Goal: Answer question/provide support: Share knowledge or assist other users

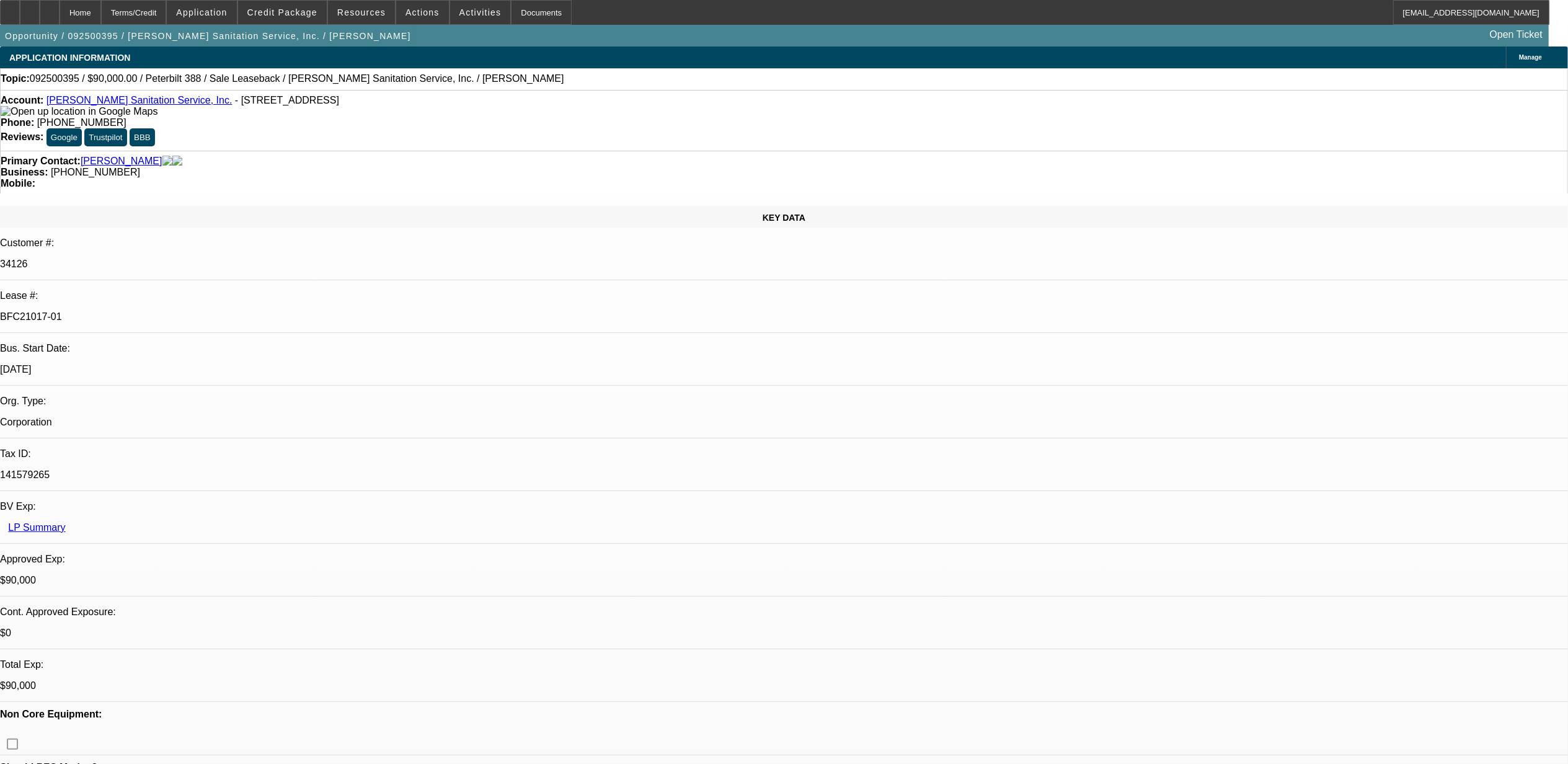
select select "0"
select select "2"
select select "0"
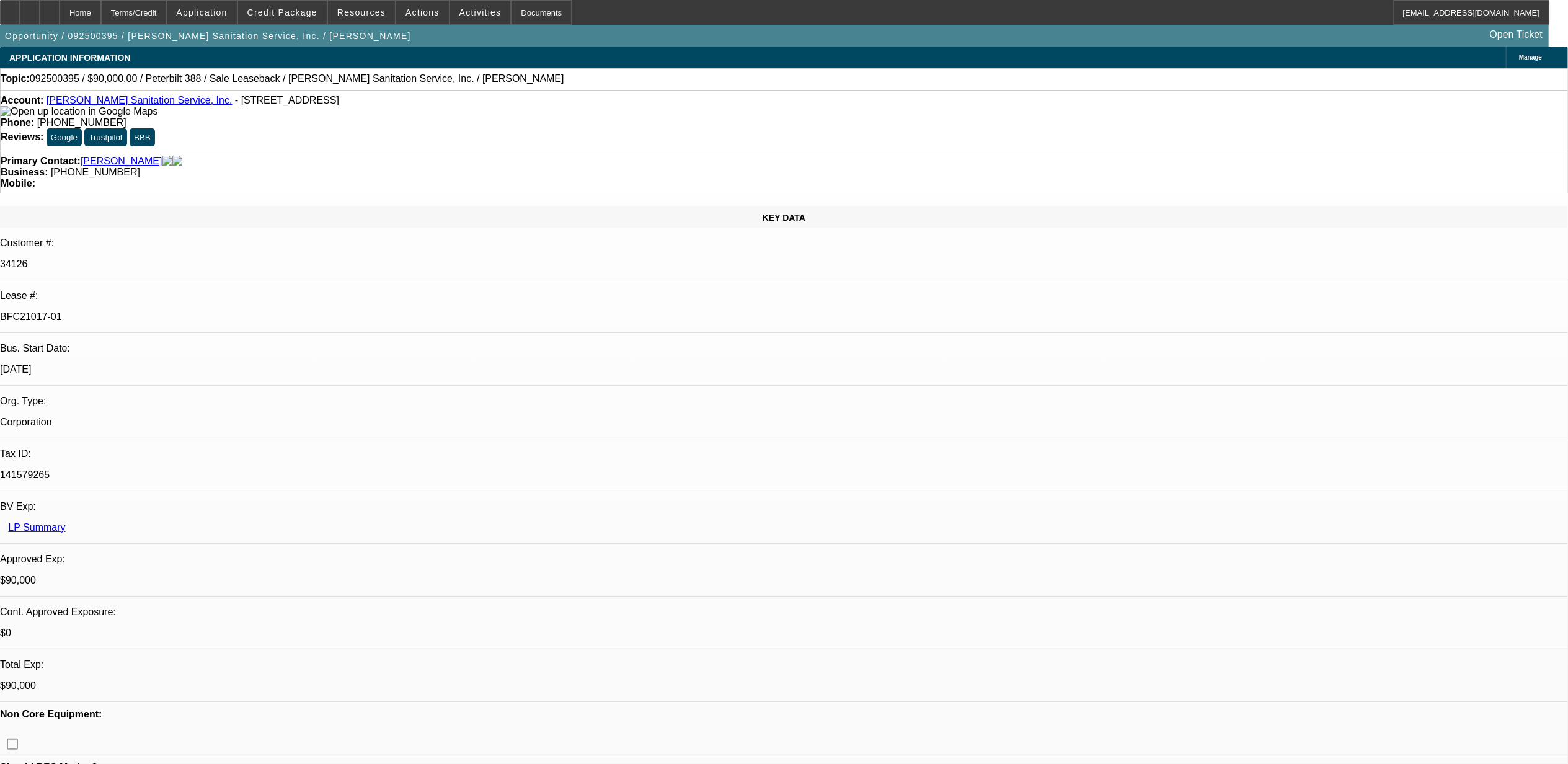
select select "0"
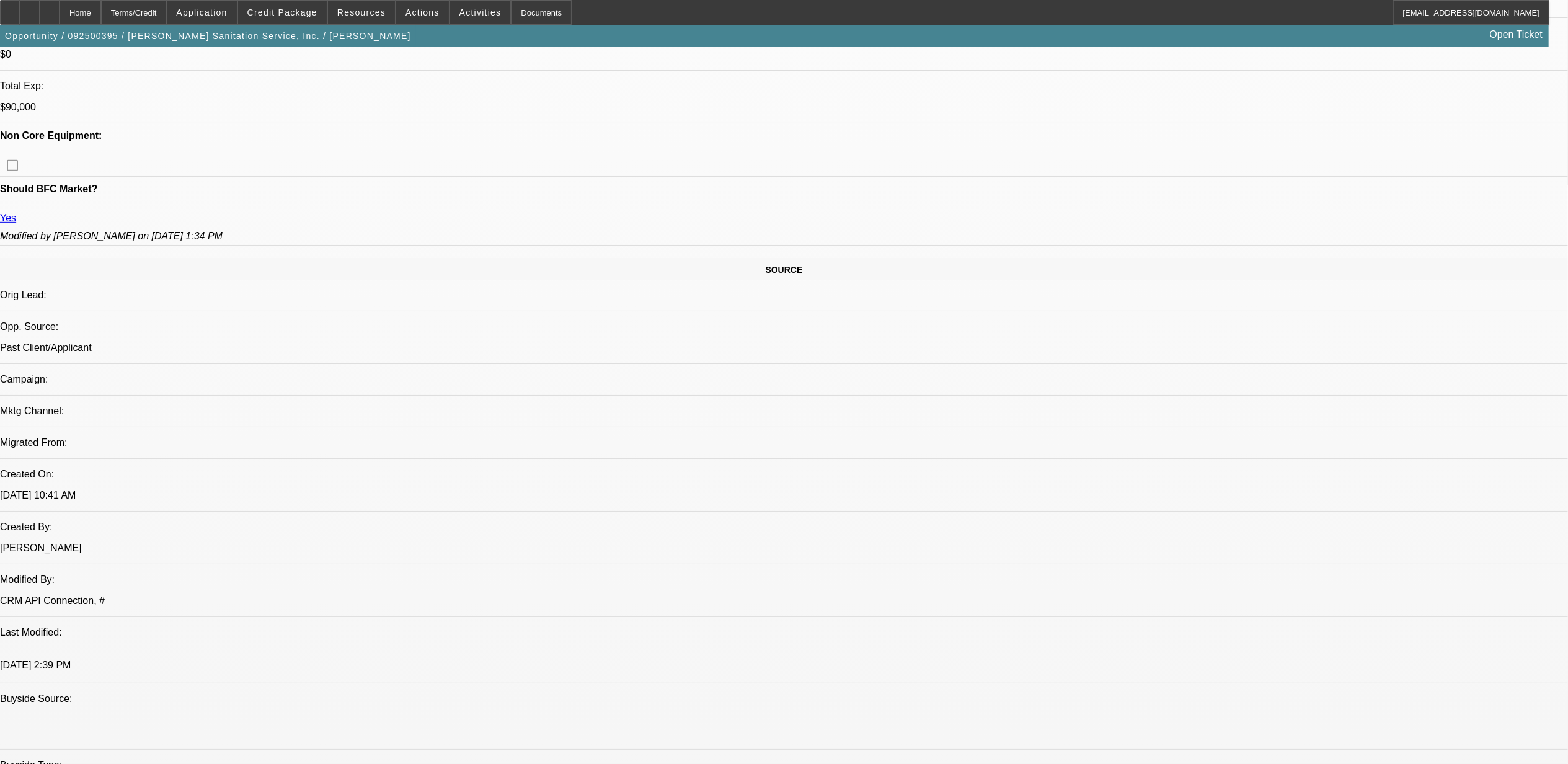
select select "1"
select select "2"
select select "6"
select select "1"
select select "2"
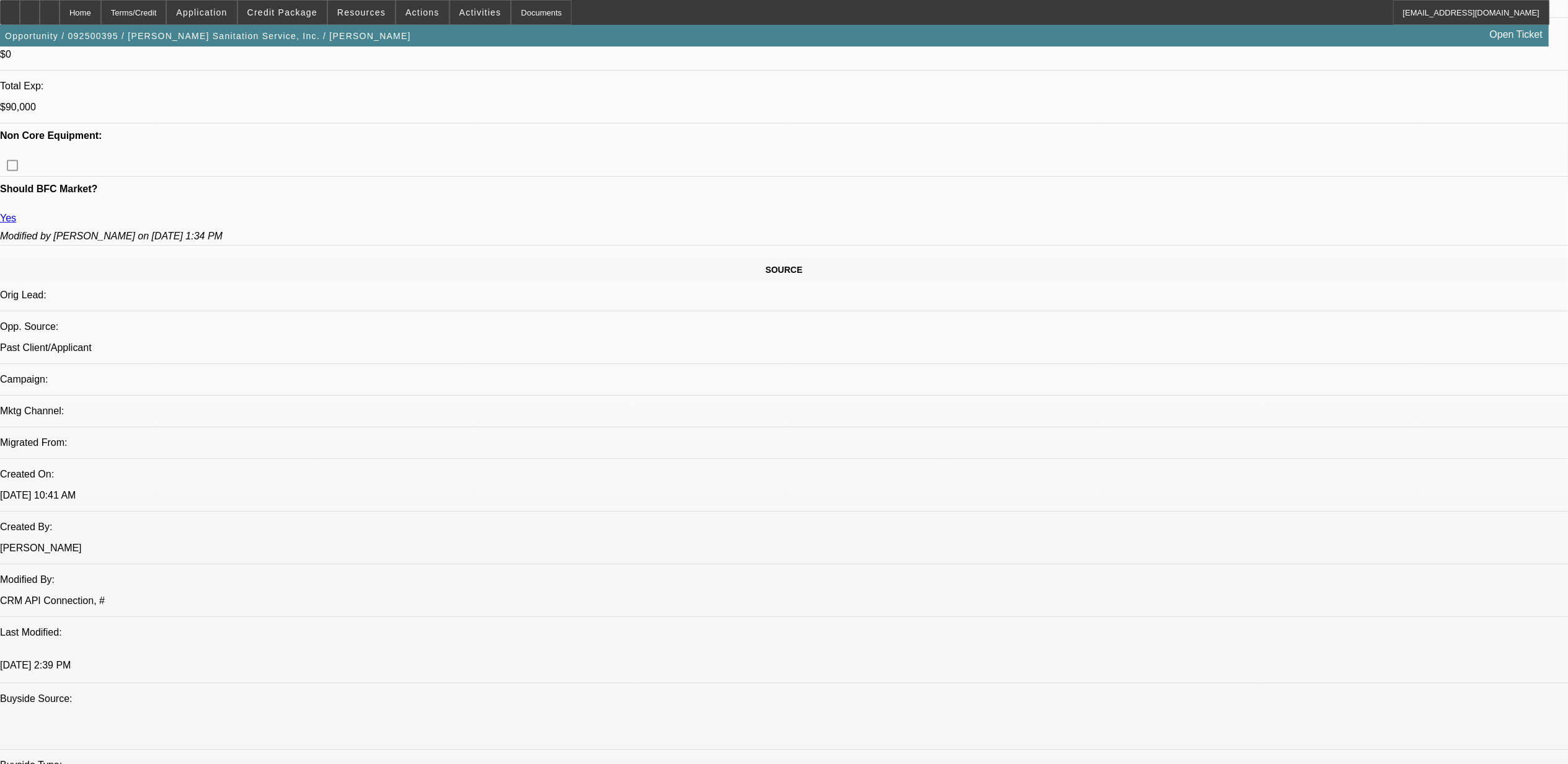
select select "6"
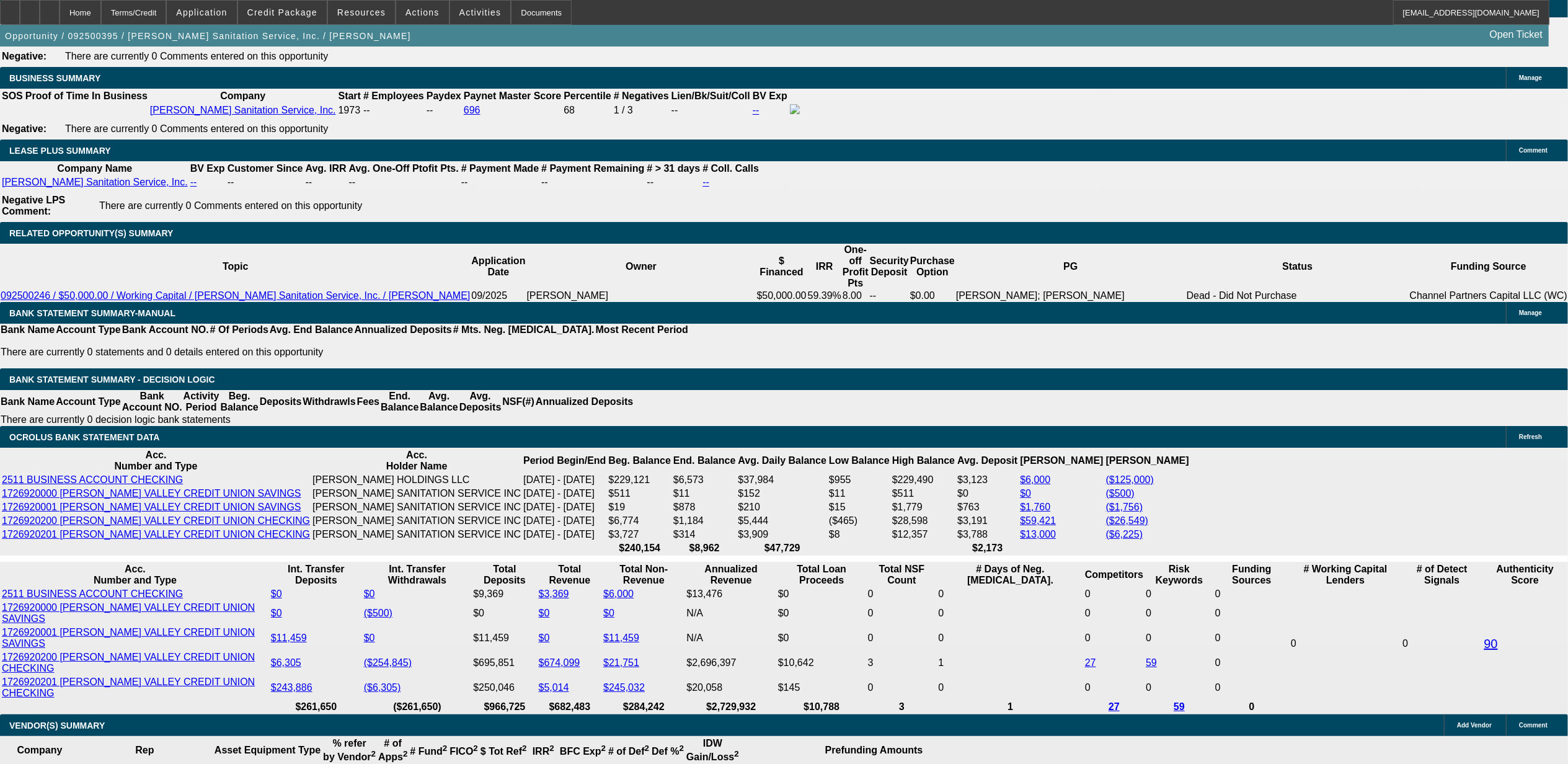
scroll to position [1981, 0]
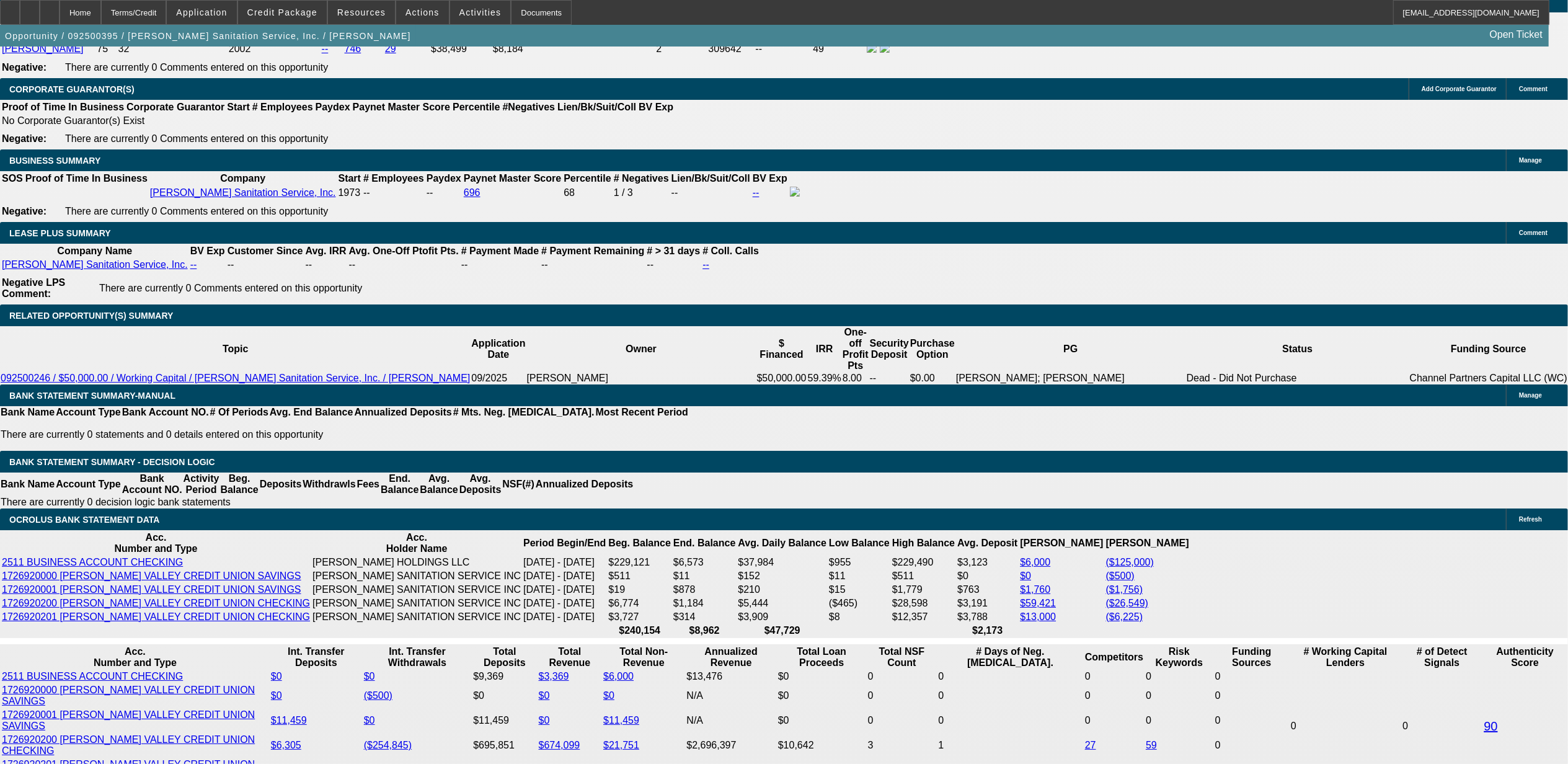
drag, startPoint x: 1125, startPoint y: 154, endPoint x: 1157, endPoint y: 191, distance: 48.9
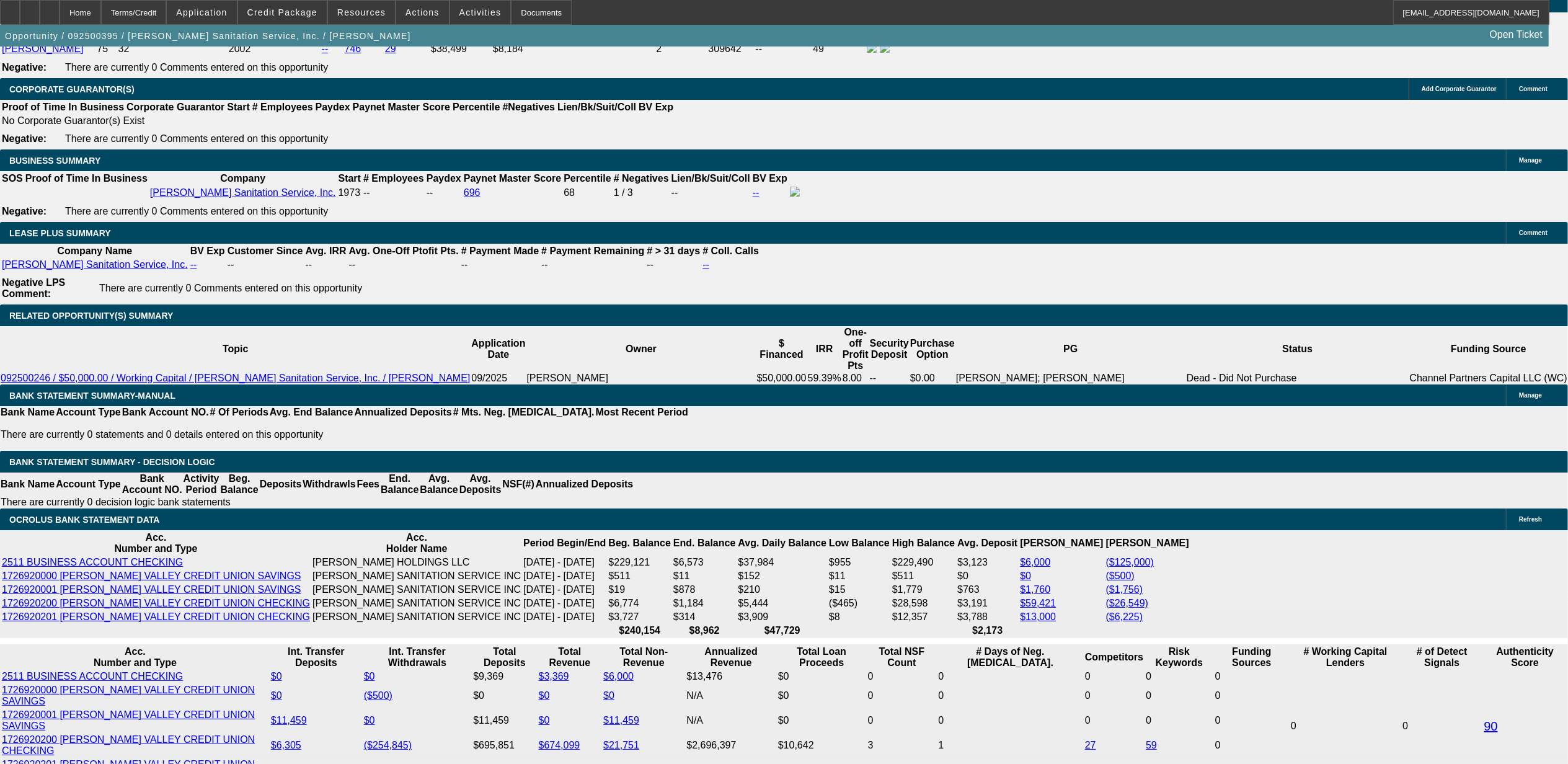
drag, startPoint x: 1187, startPoint y: 231, endPoint x: 1187, endPoint y: 241, distance: 10.0
drag, startPoint x: 1168, startPoint y: 413, endPoint x: 1392, endPoint y: 411, distance: 224.0
drag, startPoint x: 1392, startPoint y: 411, endPoint x: 1290, endPoint y: 206, distance: 229.0
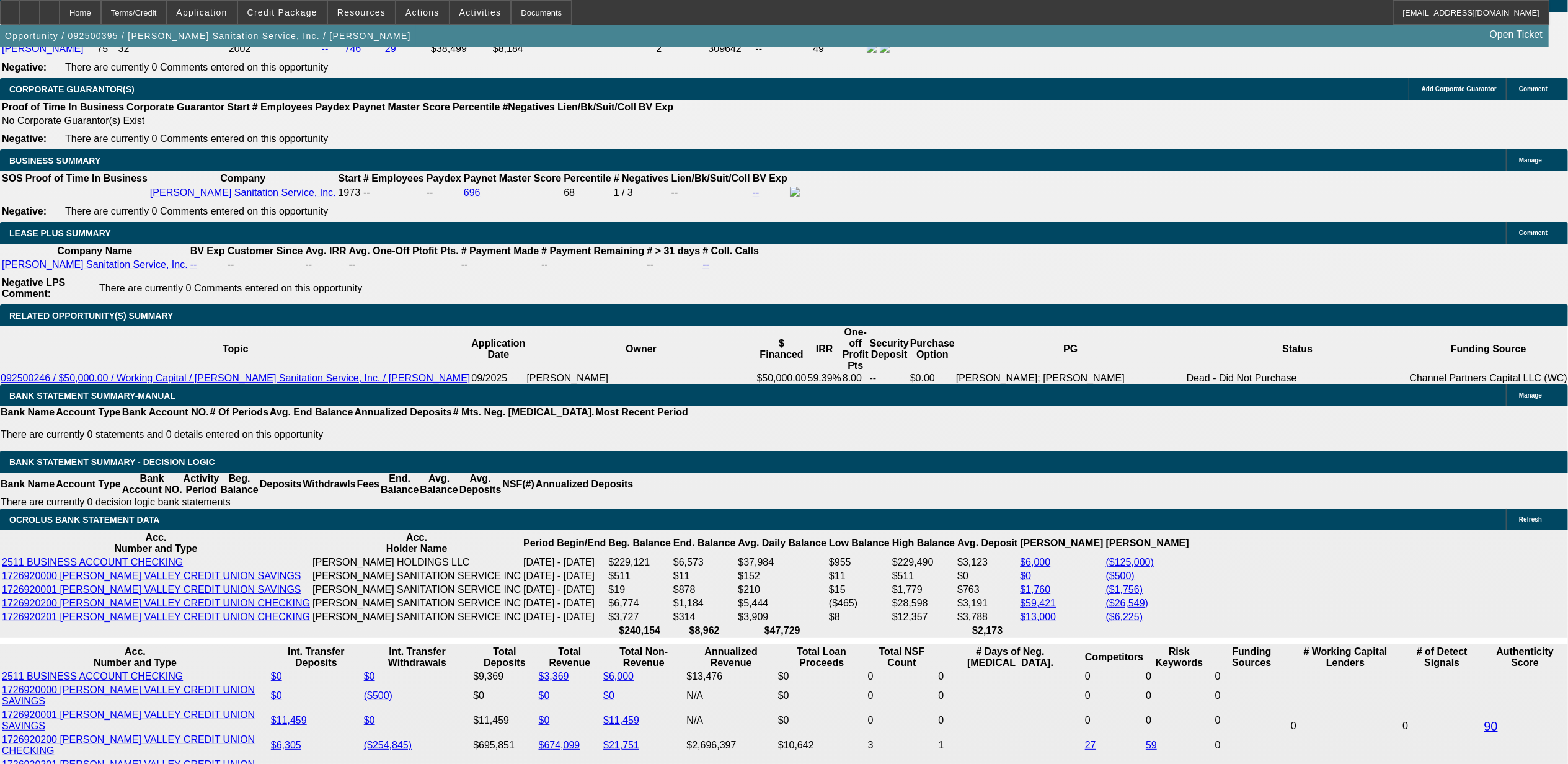
drag, startPoint x: 1180, startPoint y: 423, endPoint x: 1297, endPoint y: 424, distance: 117.0
drag, startPoint x: 1297, startPoint y: 424, endPoint x: 1191, endPoint y: 178, distance: 267.9
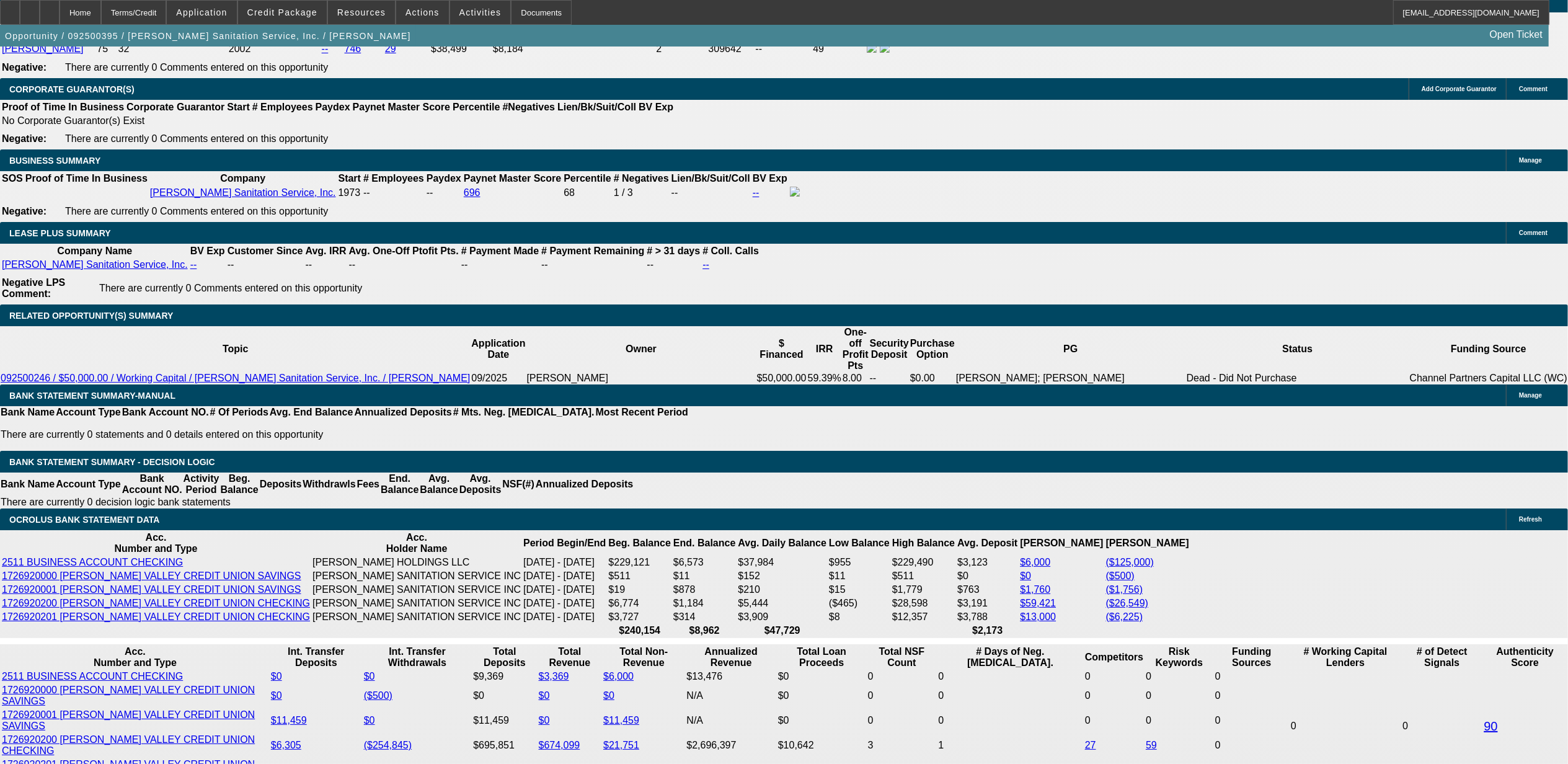
drag, startPoint x: 1156, startPoint y: 227, endPoint x: 1290, endPoint y: 230, distance: 134.0
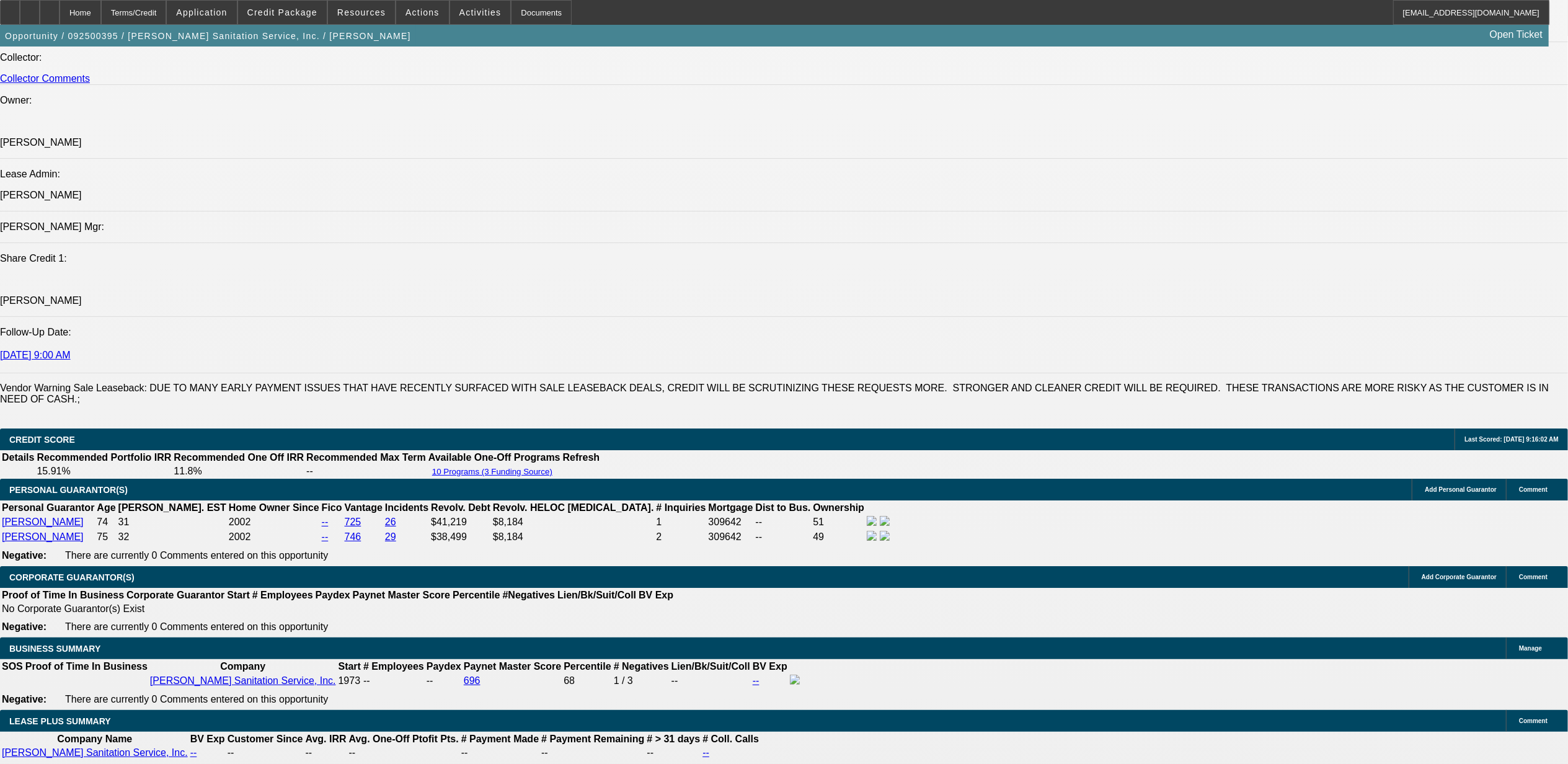
scroll to position [1484, 0]
